Goal: Task Accomplishment & Management: Use online tool/utility

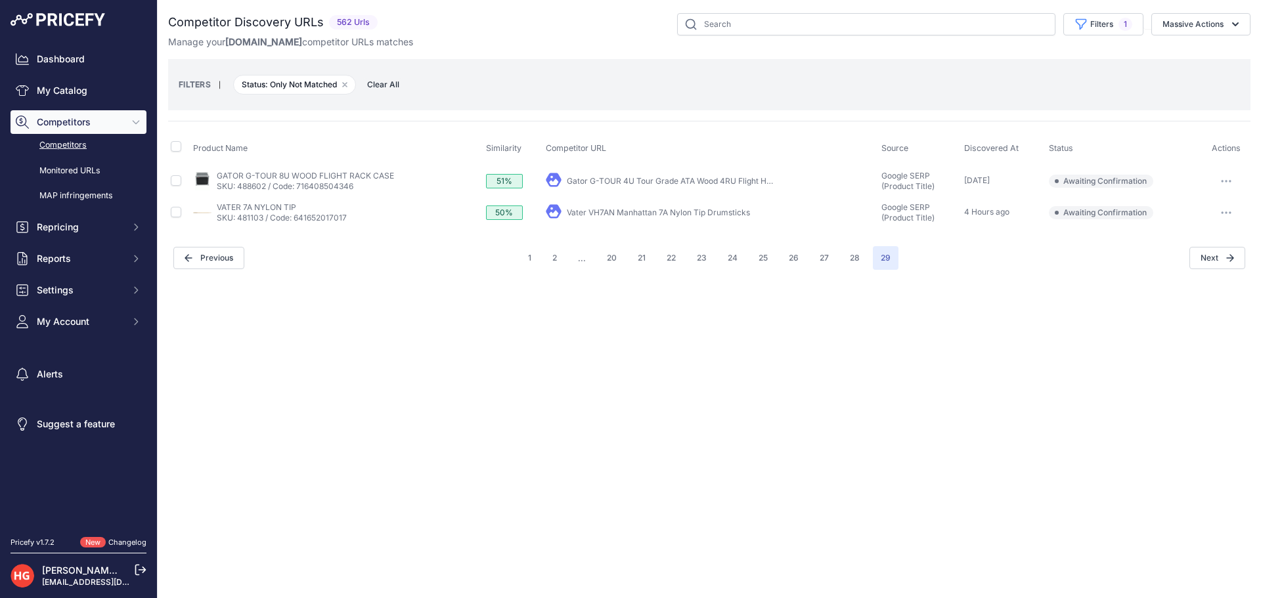
click at [716, 215] on link "Vater VH7AN Manhattan 7A Nylon Tip Drumsticks" at bounding box center [658, 212] width 183 height 10
drag, startPoint x: 1229, startPoint y: 212, endPoint x: 1191, endPoint y: 225, distance: 39.7
click at [1228, 213] on icon "button" at bounding box center [1226, 212] width 11 height 3
drag, startPoint x: 1173, startPoint y: 236, endPoint x: 976, endPoint y: 156, distance: 212.7
click at [1173, 236] on button "Confirm match" at bounding box center [1194, 240] width 108 height 21
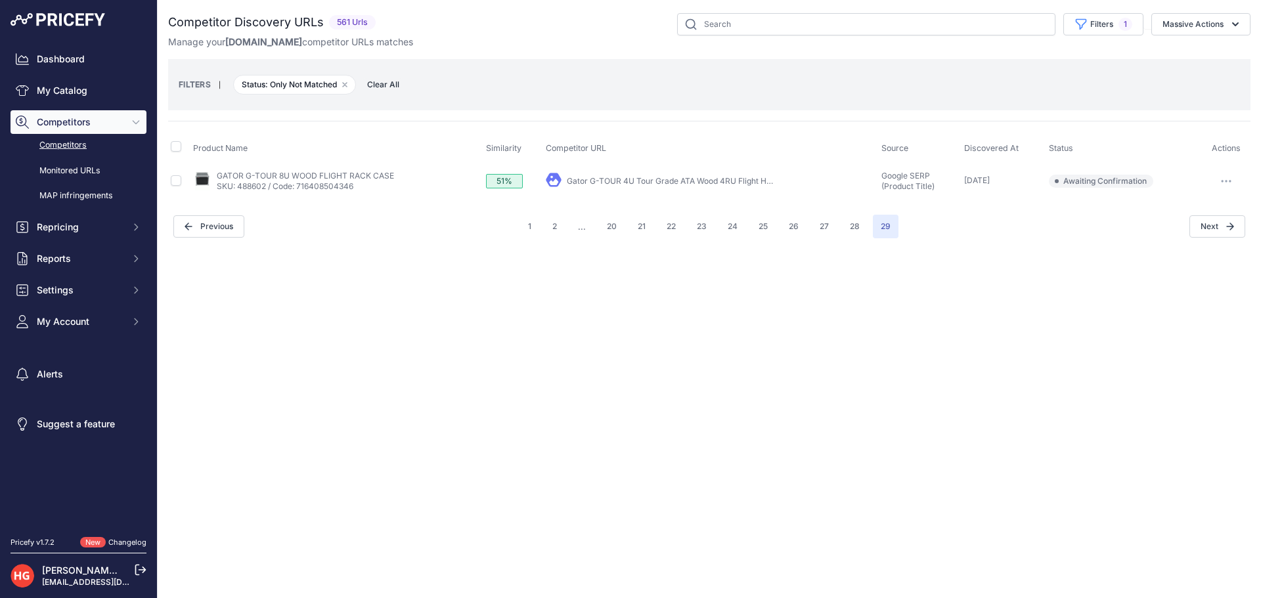
click at [634, 183] on link "Gator G-TOUR 4U Tour Grade ATA Wood 4RU Flight Hard ..." at bounding box center [677, 181] width 220 height 10
click at [1231, 183] on button "button" at bounding box center [1226, 181] width 26 height 18
click at [1216, 233] on button "Exclude match" at bounding box center [1194, 229] width 108 height 21
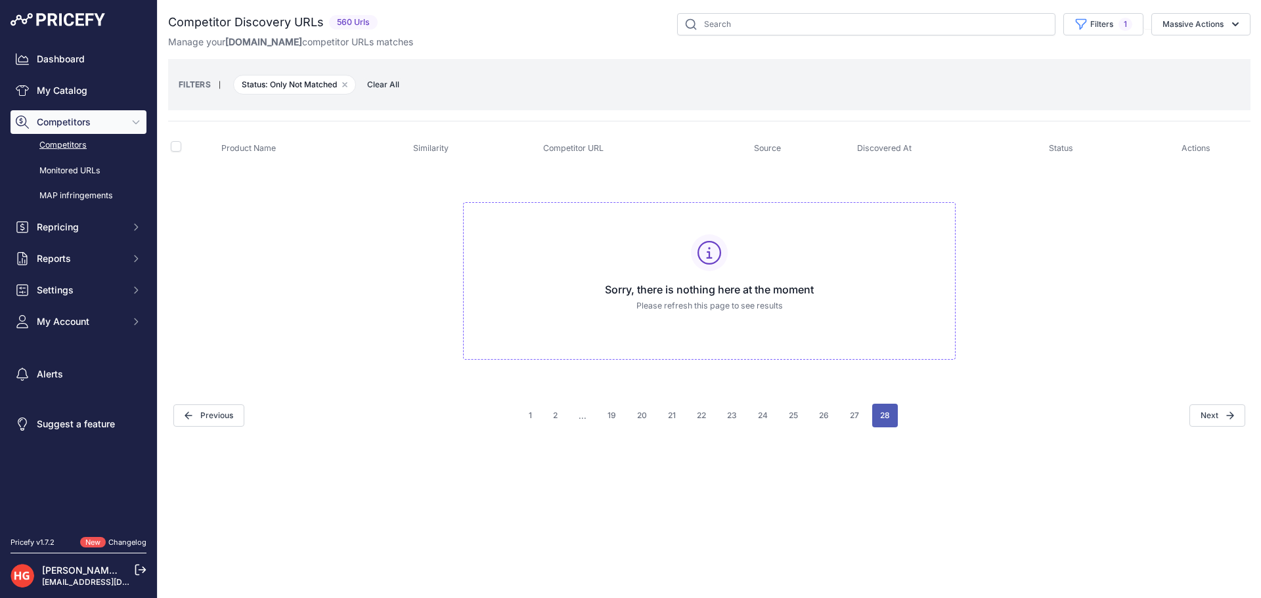
click at [881, 422] on button "28" at bounding box center [885, 416] width 26 height 24
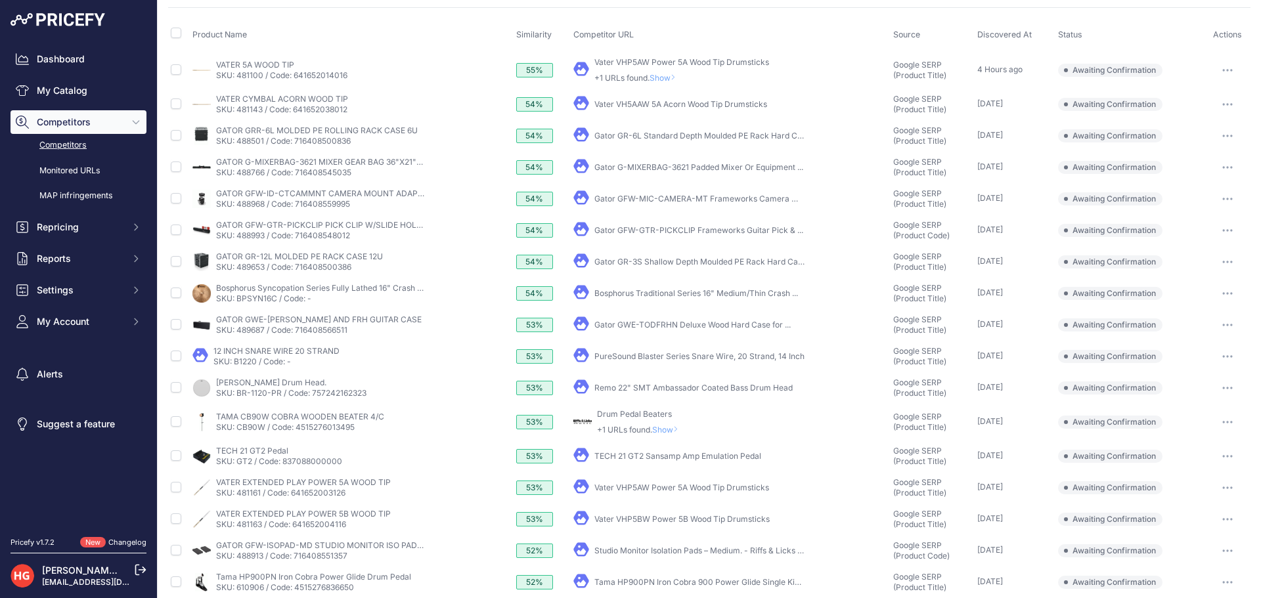
scroll to position [263, 0]
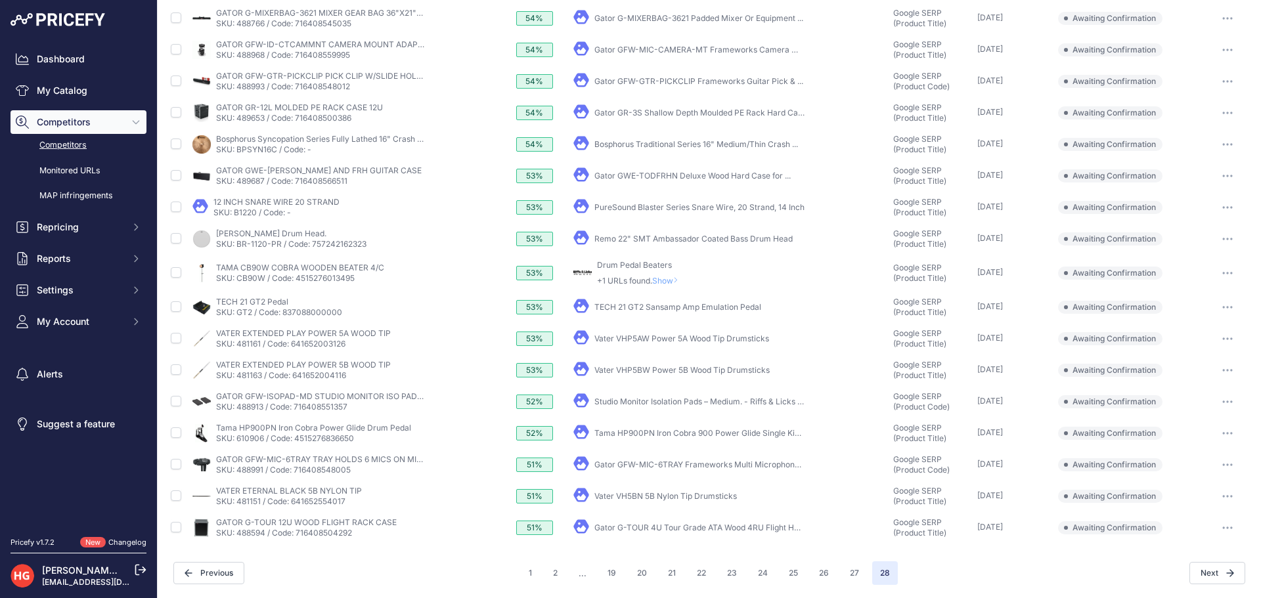
drag, startPoint x: 939, startPoint y: 571, endPoint x: 871, endPoint y: 565, distance: 68.5
click at [939, 571] on div "Next" at bounding box center [1071, 573] width 347 height 22
click at [608, 527] on link "Gator G-TOUR 4U Tour Grade ATA Wood 4RU Flight Hard ..." at bounding box center [704, 528] width 220 height 10
click at [1214, 532] on button "button" at bounding box center [1227, 528] width 26 height 18
click at [1191, 571] on button "Exclude match" at bounding box center [1194, 576] width 108 height 21
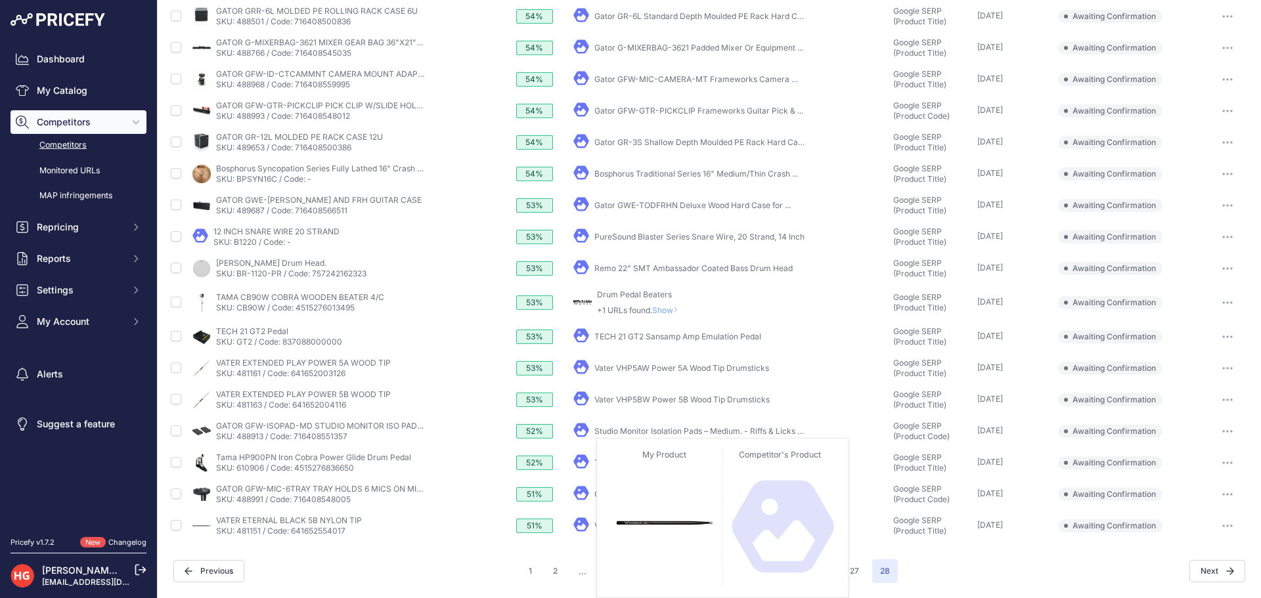
scroll to position [231, 0]
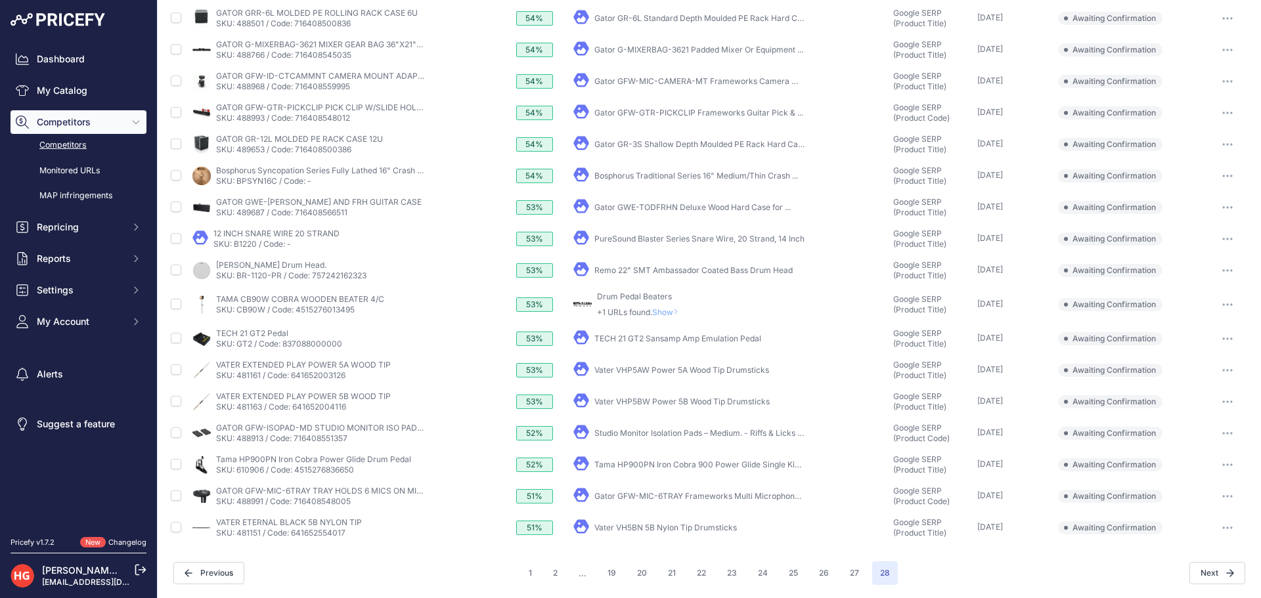
click at [627, 529] on link "Vater VH5BN 5B Nylon Tip Drumsticks" at bounding box center [665, 528] width 142 height 10
click at [1227, 527] on button "button" at bounding box center [1227, 528] width 26 height 18
click at [1187, 571] on button "Exclude match" at bounding box center [1194, 576] width 108 height 21
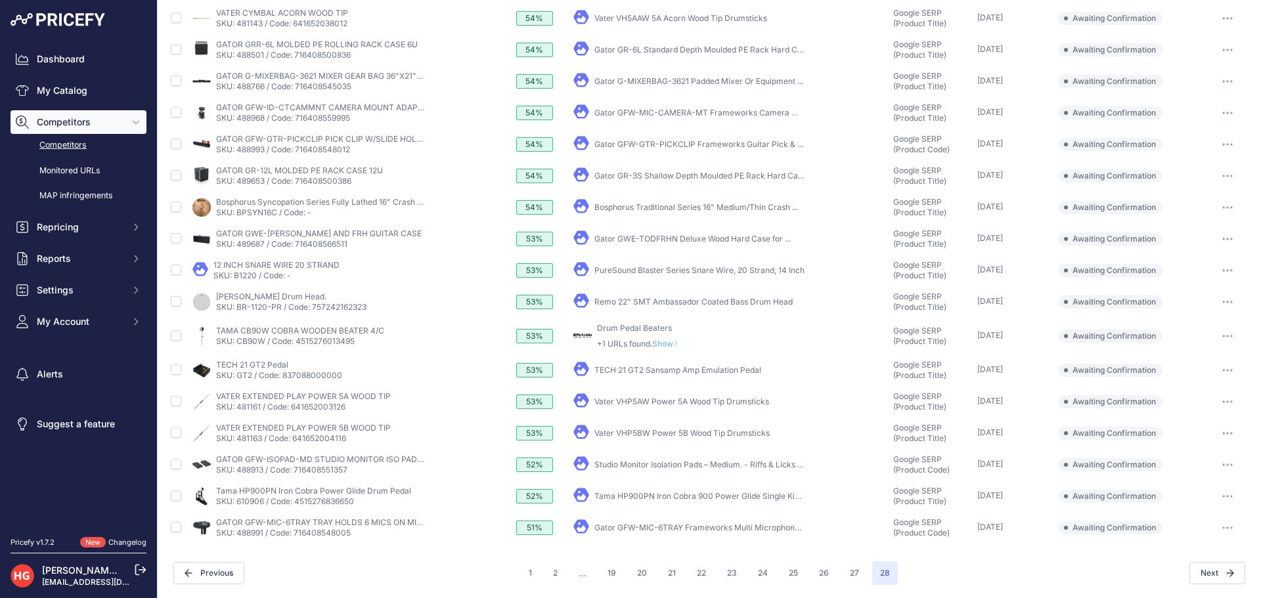
scroll to position [200, 0]
click at [623, 525] on link "Gator GFW-MIC-6TRAY Frameworks Multi Microphone ..." at bounding box center [700, 528] width 213 height 10
click at [1211, 536] on td "​ Pricefy will replace the existing competitor's URL with the one you're matchi…" at bounding box center [1227, 528] width 47 height 32
click at [1215, 529] on button "button" at bounding box center [1227, 528] width 26 height 18
click at [1181, 551] on button "Confirm match" at bounding box center [1194, 555] width 108 height 21
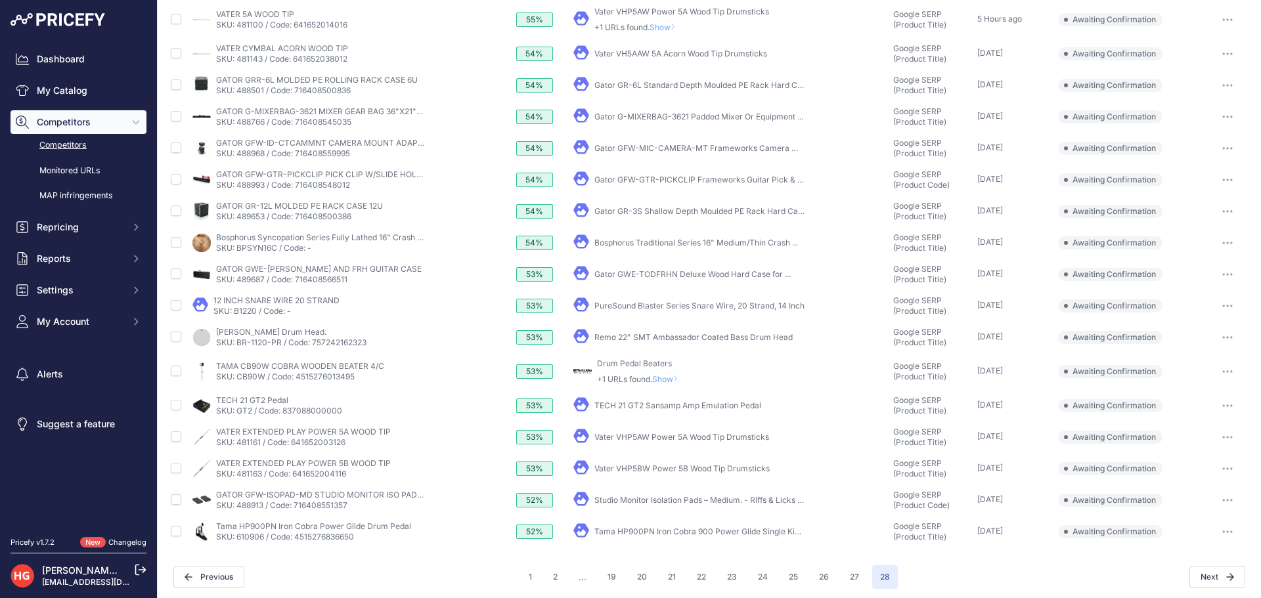
scroll to position [204, 0]
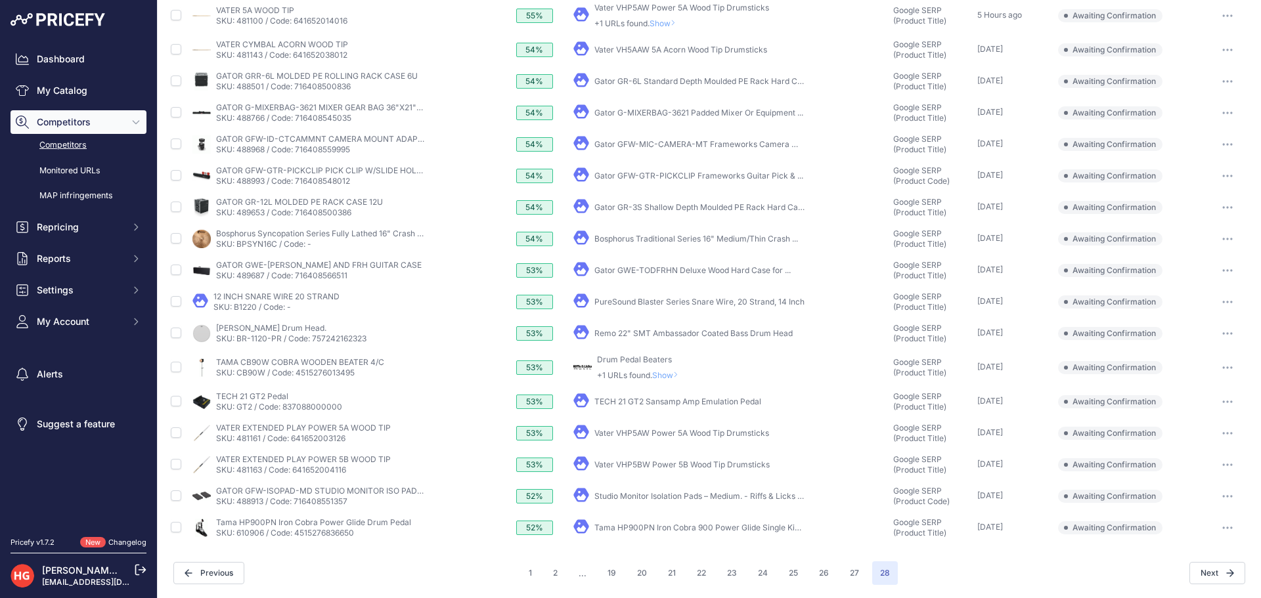
click at [626, 524] on link "Tama HP900PN Iron Cobra 900 Power Glide Single Kick ..." at bounding box center [702, 528] width 217 height 10
click at [1227, 528] on icon "button" at bounding box center [1227, 527] width 1 height 1
click at [1192, 548] on button "Confirm match" at bounding box center [1194, 555] width 108 height 21
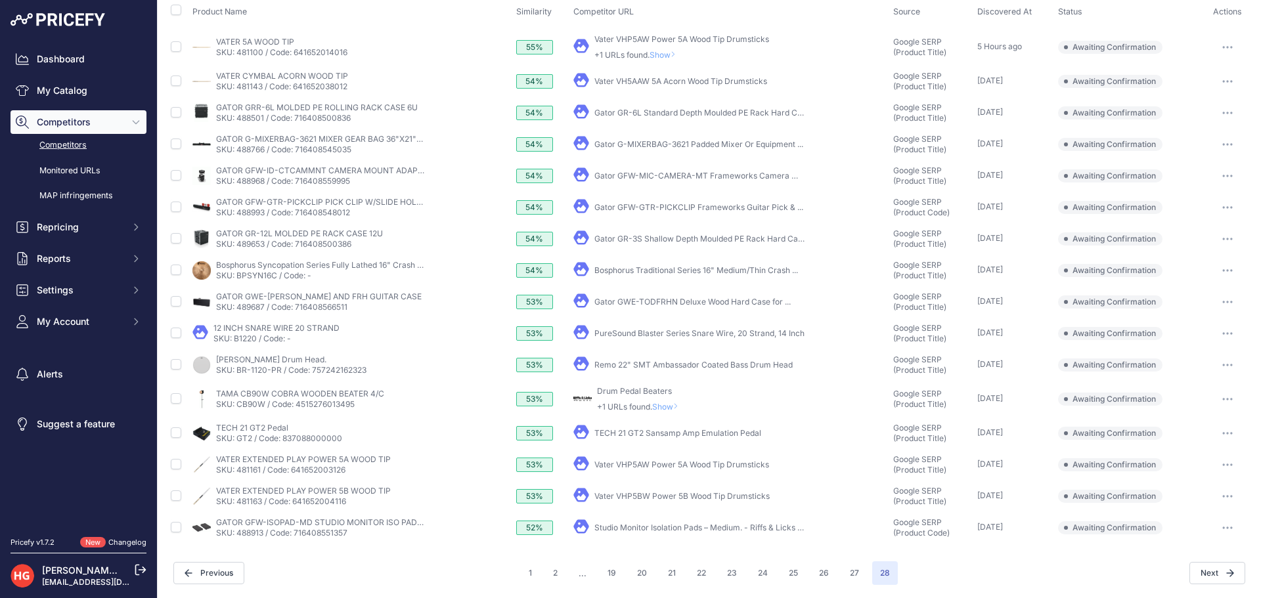
scroll to position [137, 0]
click at [608, 527] on link "Studio Monitor Isolation Pads – Medium. - Riffs & Licks Music" at bounding box center [706, 528] width 225 height 10
click at [1214, 526] on button "button" at bounding box center [1227, 528] width 26 height 18
click at [1190, 553] on button "Confirm match" at bounding box center [1194, 555] width 108 height 21
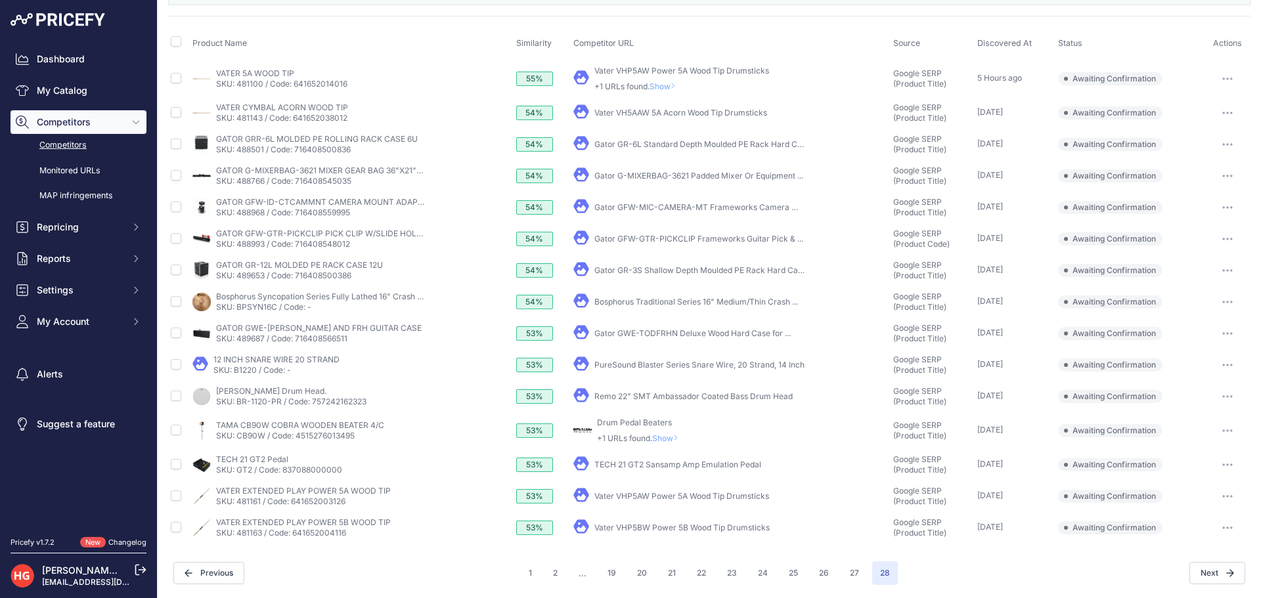
scroll to position [105, 0]
click at [613, 529] on link "Vater VHP5BW Power 5B Wood Tip Drumsticks" at bounding box center [681, 528] width 175 height 10
click at [1222, 527] on icon "button" at bounding box center [1227, 528] width 11 height 3
click at [1205, 569] on button "Exclude match" at bounding box center [1194, 576] width 108 height 21
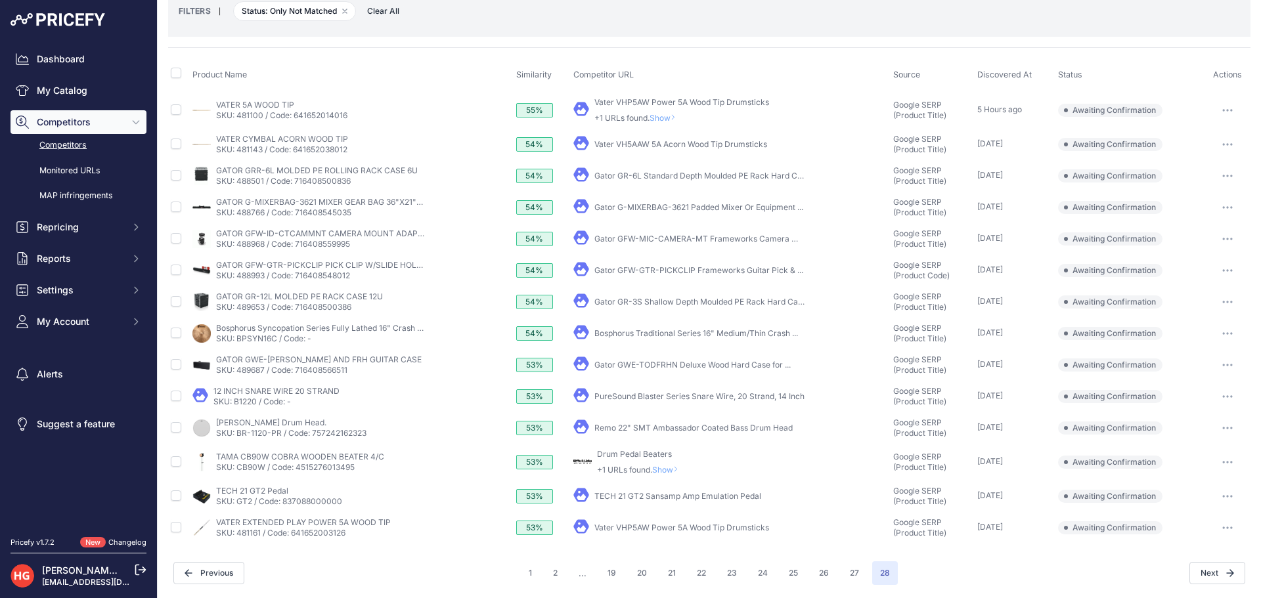
scroll to position [74, 0]
drag, startPoint x: 603, startPoint y: 548, endPoint x: 603, endPoint y: 531, distance: 17.7
click at [601, 548] on div "Competitor Discovery URLs 554 Urls" at bounding box center [709, 262] width 1082 height 645
click at [613, 525] on link "Vater VHP5AW Power 5A Wood Tip Drumsticks" at bounding box center [681, 528] width 175 height 10
click at [1214, 531] on button "button" at bounding box center [1227, 528] width 26 height 18
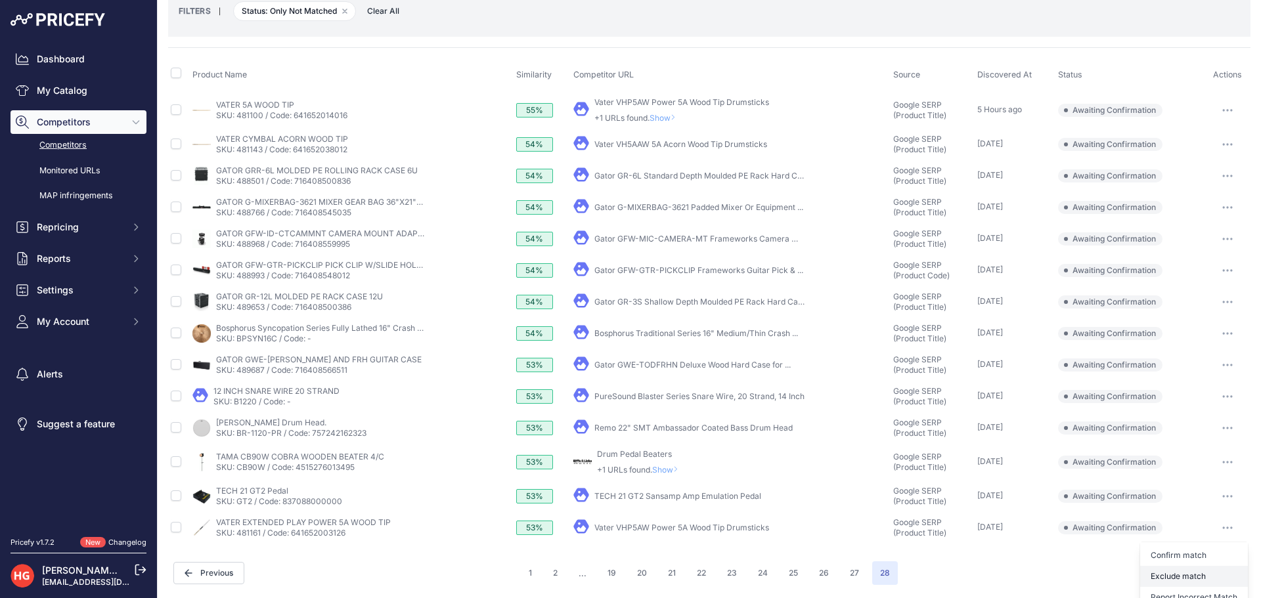
click at [1198, 577] on button "Exclude match" at bounding box center [1194, 576] width 108 height 21
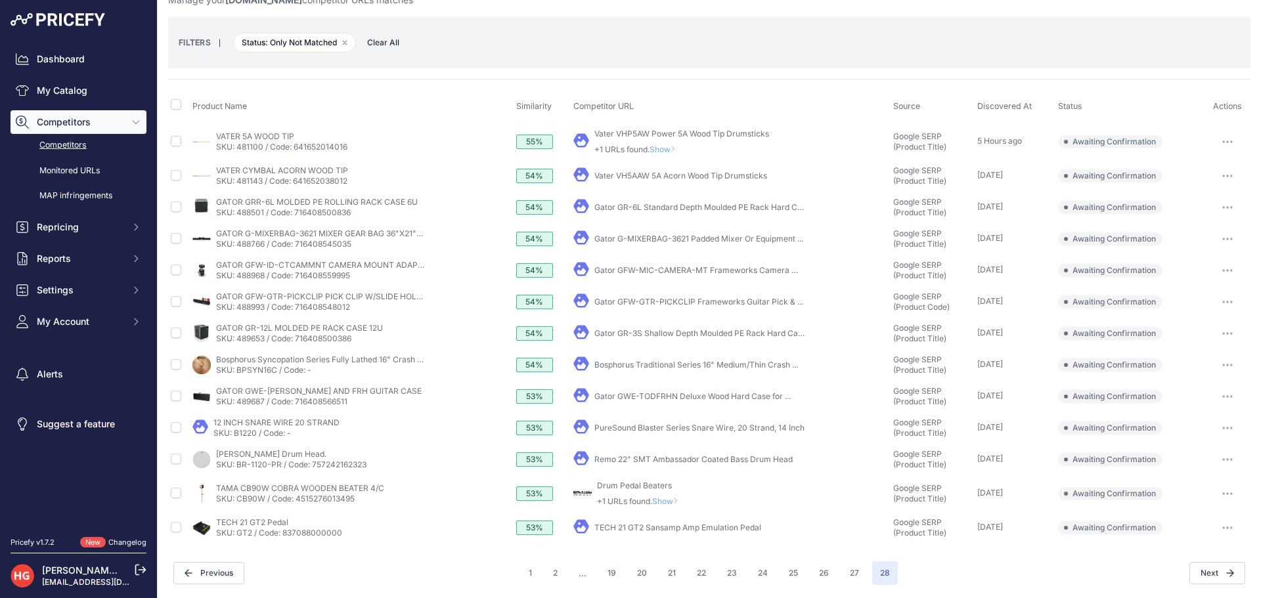
scroll to position [42, 0]
click at [668, 498] on span "Show" at bounding box center [668, 501] width 32 height 10
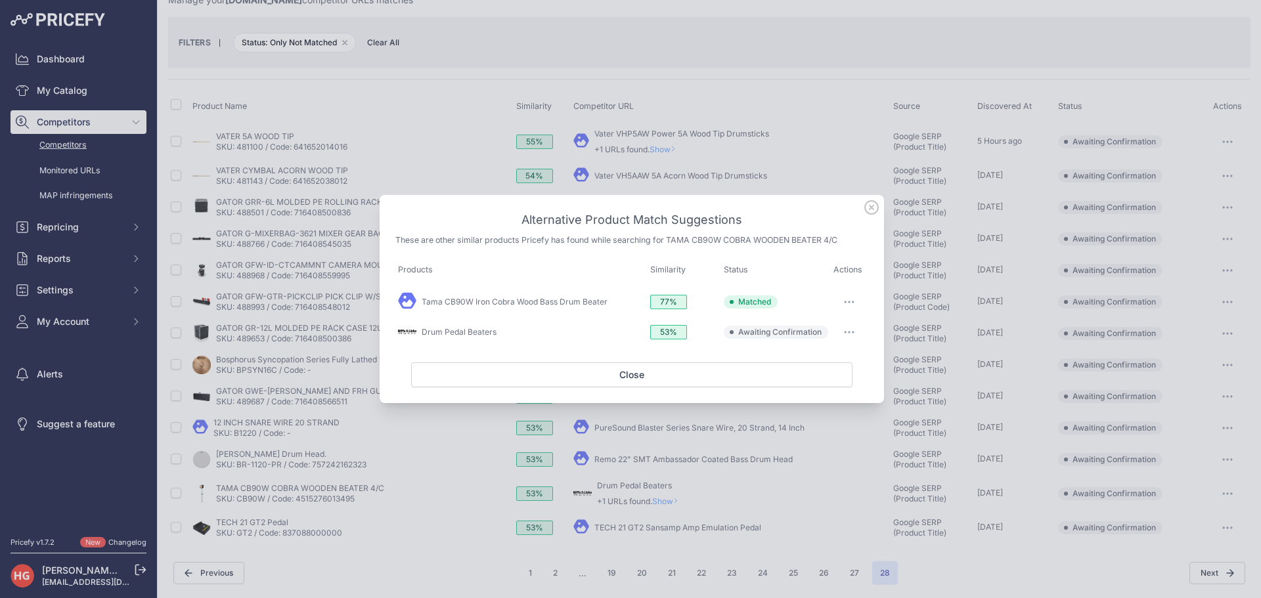
click at [854, 335] on button "button" at bounding box center [849, 332] width 26 height 18
click at [839, 378] on button "Exclude match" at bounding box center [823, 386] width 84 height 21
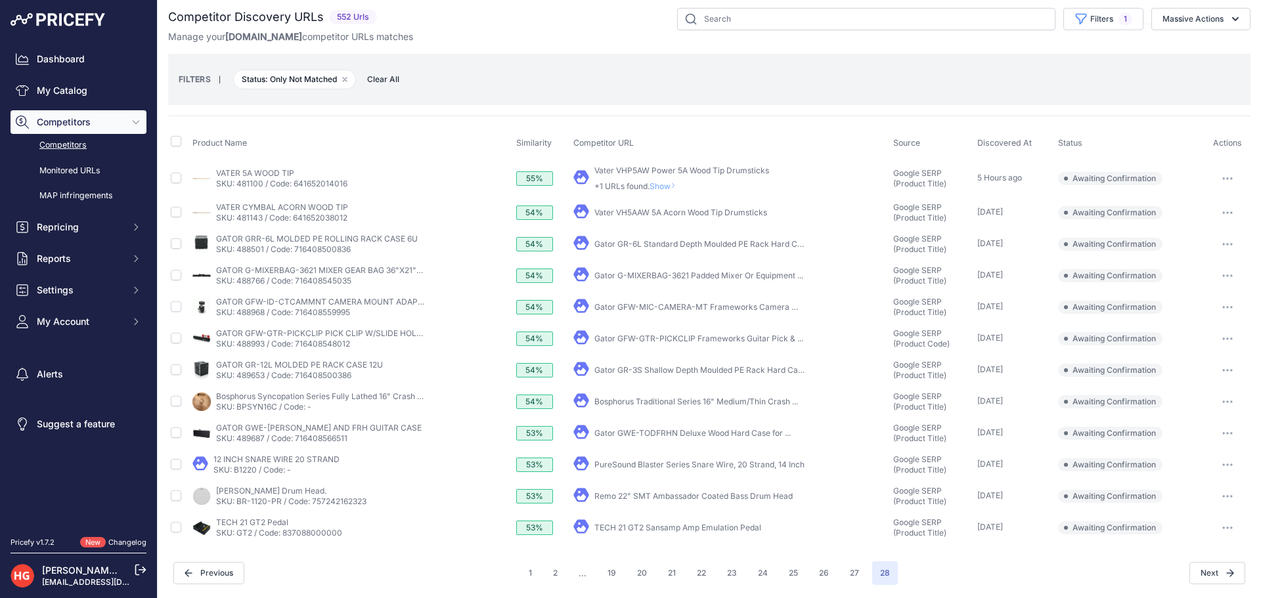
scroll to position [0, 0]
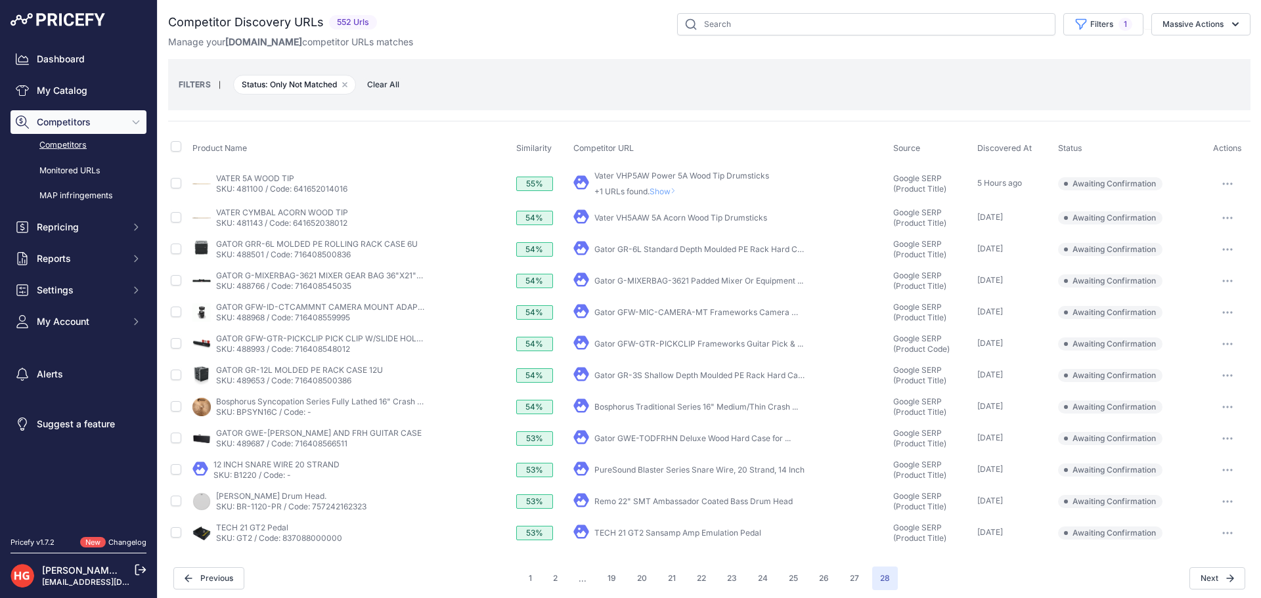
click at [655, 530] on link "TECH 21 GT2 Sansamp Amp Emulation Pedal" at bounding box center [677, 533] width 167 height 10
click at [1222, 532] on icon "button" at bounding box center [1227, 533] width 11 height 3
click at [1171, 557] on button "Confirm match" at bounding box center [1194, 560] width 108 height 21
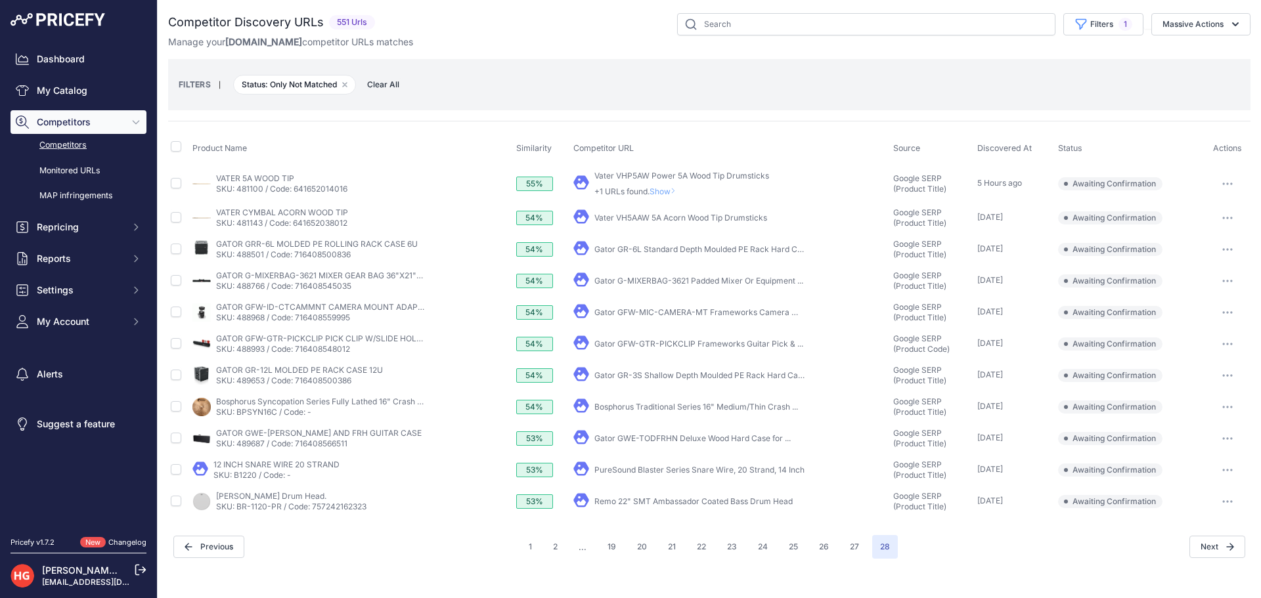
click at [617, 498] on link "Remo 22" SMT Ambassador Coated Bass Drum Head" at bounding box center [693, 501] width 198 height 10
click at [1231, 508] on button "button" at bounding box center [1227, 501] width 26 height 18
click at [1217, 544] on button "Exclude match" at bounding box center [1194, 550] width 108 height 21
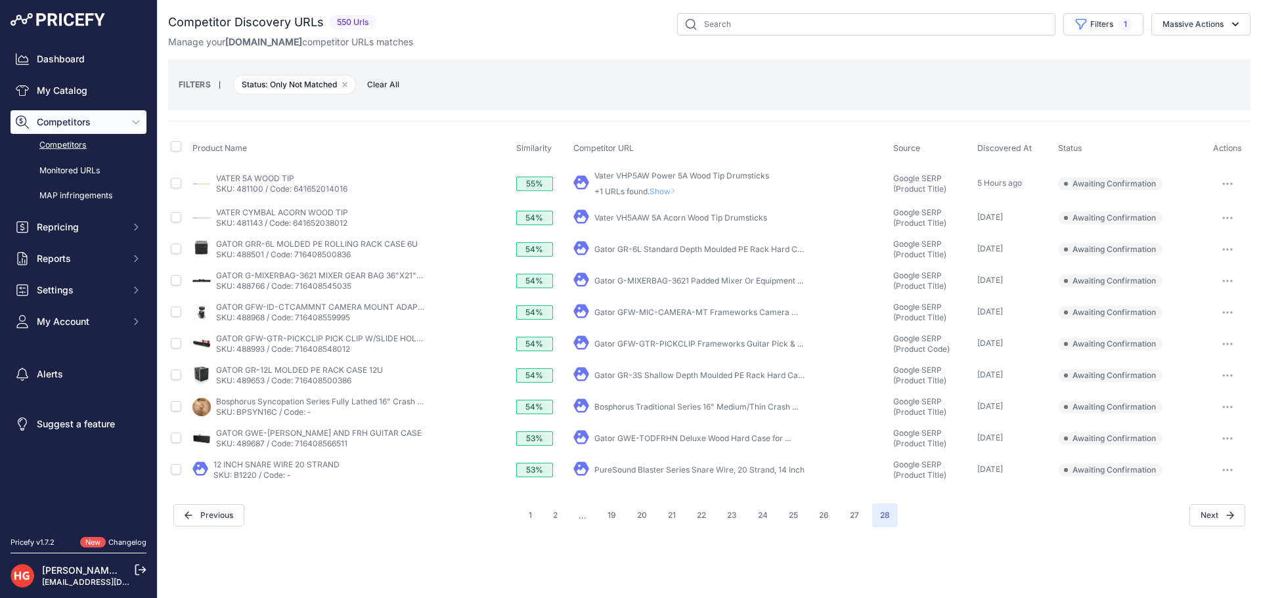
click at [689, 475] on div "PureSound Blaster Series Snare Wire, 20 Strand, 14 Inch" at bounding box center [699, 470] width 210 height 11
click at [694, 471] on link "PureSound Blaster Series Snare Wire, 20 Strand, 14 Inch" at bounding box center [699, 470] width 210 height 10
click at [1235, 473] on button "button" at bounding box center [1227, 470] width 26 height 18
click at [1220, 515] on button "Exclude match" at bounding box center [1194, 518] width 108 height 21
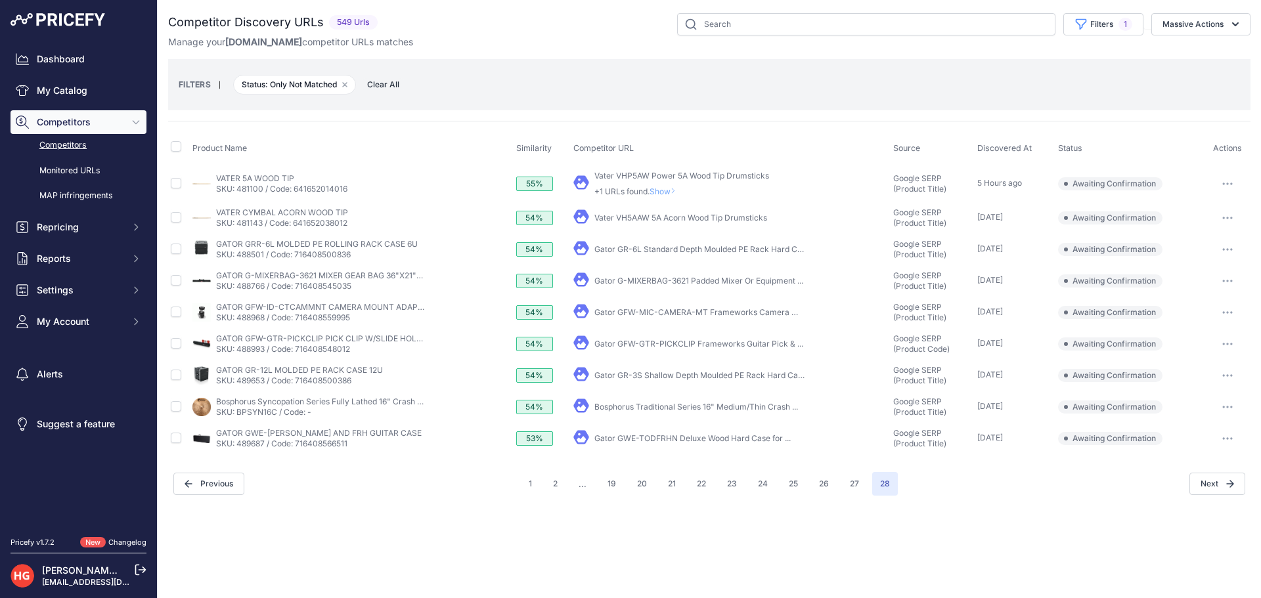
click at [652, 440] on link "Gator GWE-TODFRHN Deluxe Wood Hard Case for ..." at bounding box center [692, 438] width 196 height 10
click at [1219, 443] on button "button" at bounding box center [1227, 438] width 26 height 18
click at [1206, 469] on button "Confirm match" at bounding box center [1194, 466] width 108 height 21
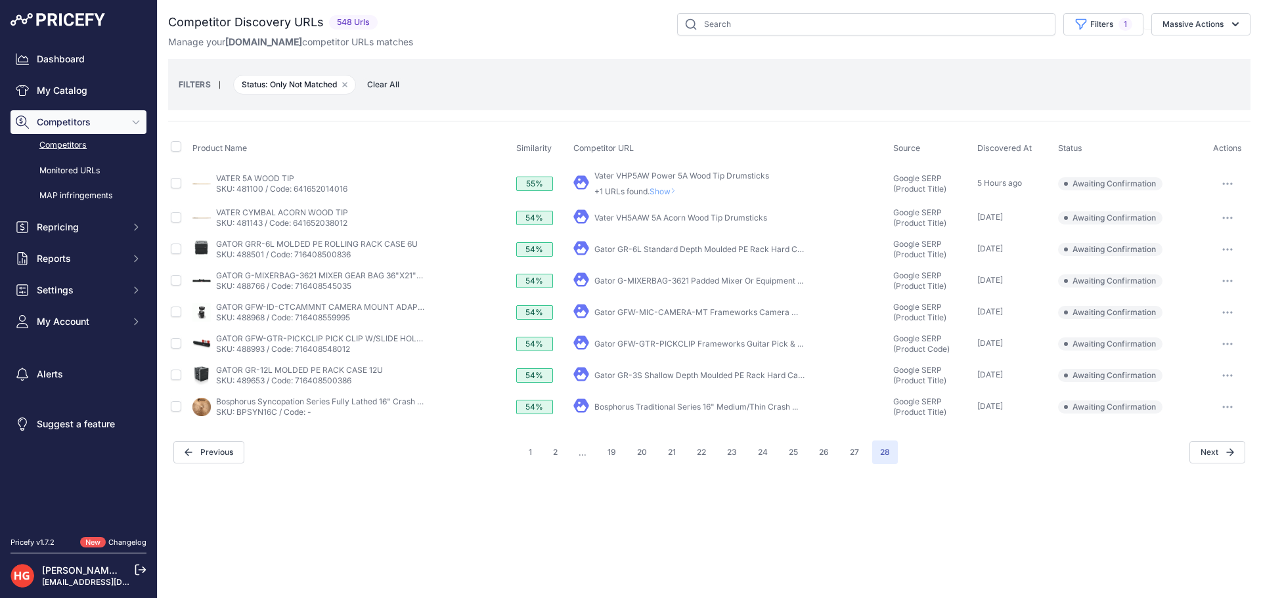
click at [688, 406] on link "Bosphorus Traditional Series 16" Medium/Thin Crash ..." at bounding box center [696, 407] width 204 height 10
click at [1219, 414] on button "button" at bounding box center [1227, 407] width 26 height 18
click at [1224, 464] on button "Exclude match" at bounding box center [1194, 455] width 108 height 21
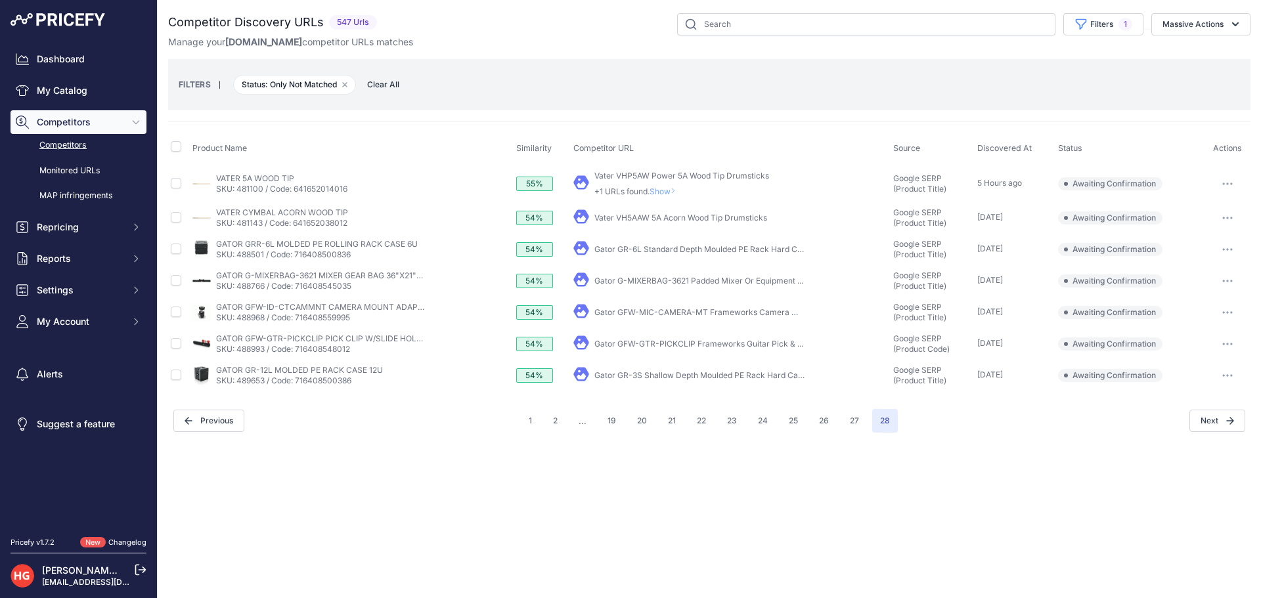
click at [674, 378] on link "Gator GR-3S Shallow Depth Moulded PE Rack Hard Case ..." at bounding box center [704, 375] width 220 height 10
click at [1223, 382] on button "button" at bounding box center [1227, 375] width 26 height 18
click at [1207, 431] on button "Exclude match" at bounding box center [1194, 424] width 108 height 21
